Goal: Register for event/course

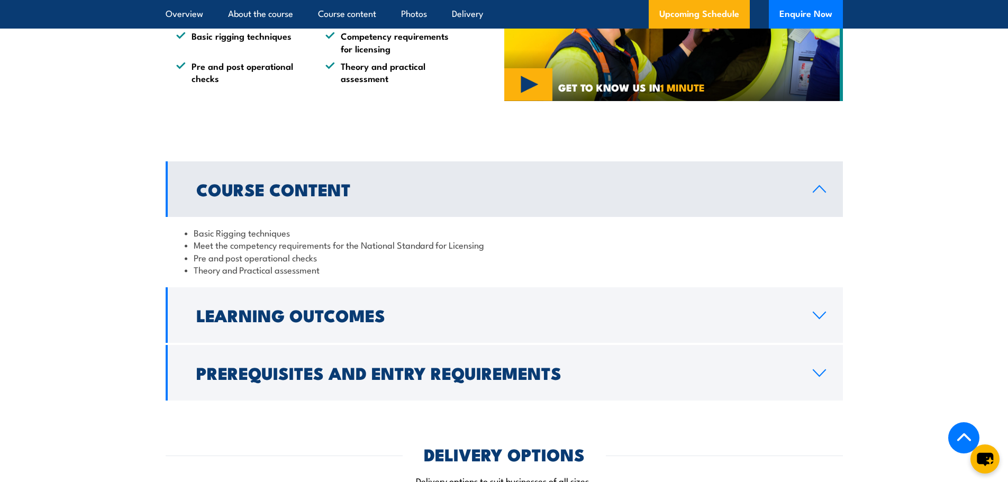
scroll to position [741, 0]
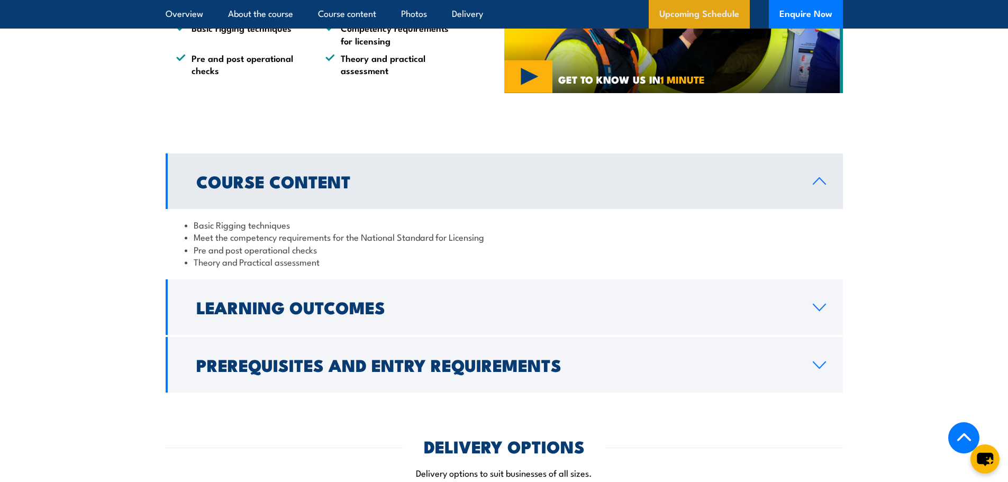
click at [702, 5] on link "Upcoming Schedule" at bounding box center [698, 14] width 101 height 29
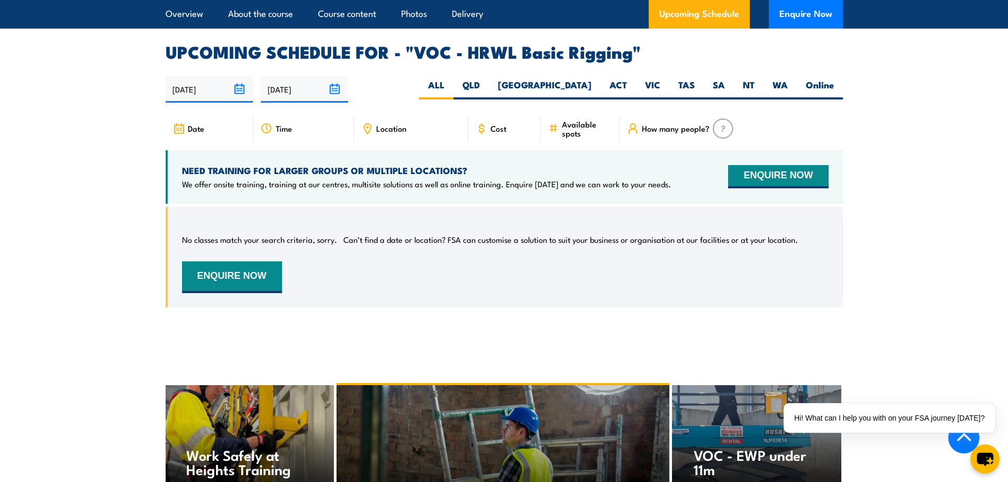
scroll to position [1534, 0]
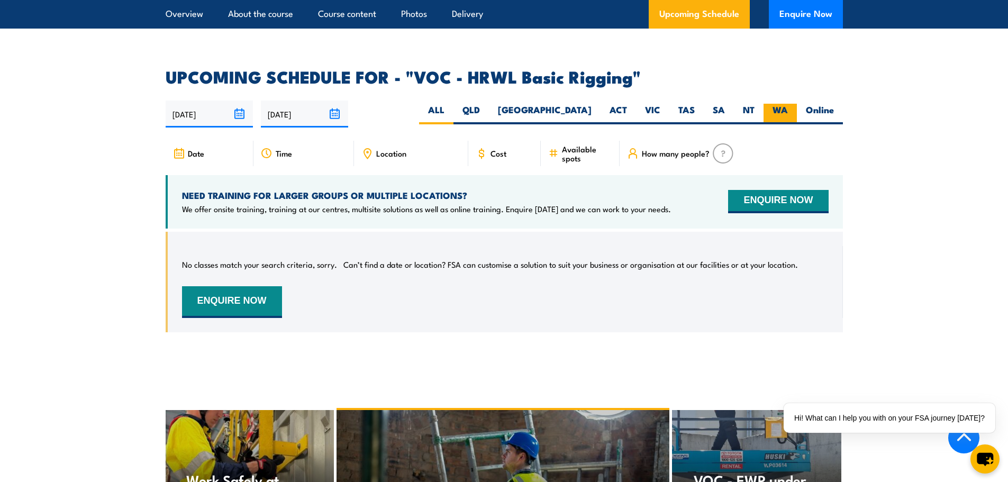
click at [785, 104] on label "WA" at bounding box center [779, 114] width 33 height 21
click at [788, 104] on input "WA" at bounding box center [791, 107] width 7 height 7
radio input "true"
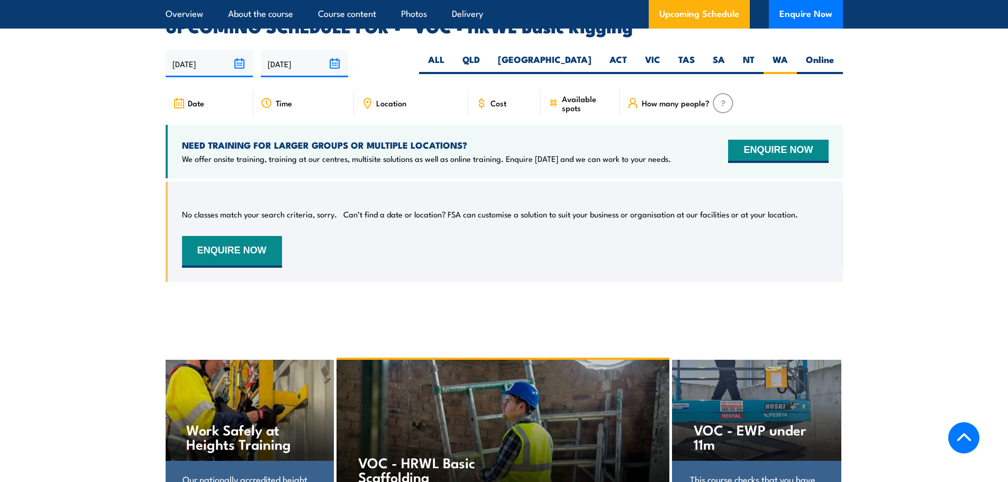
scroll to position [1587, 0]
